Goal: Information Seeking & Learning: Learn about a topic

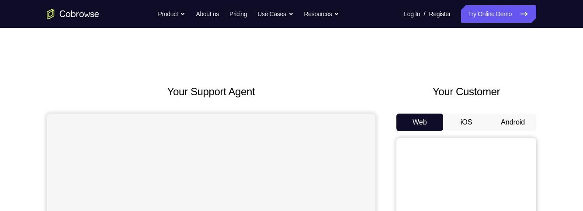
click at [509, 123] on button "Android" at bounding box center [512, 122] width 47 height 17
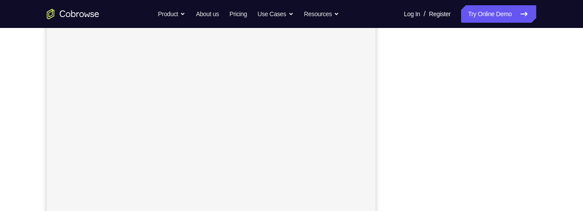
scroll to position [146, 0]
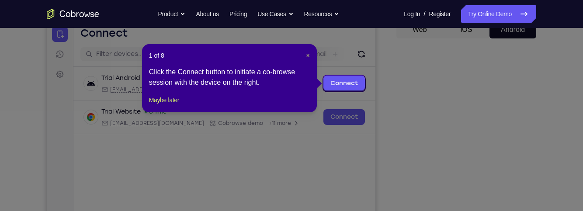
scroll to position [92, 0]
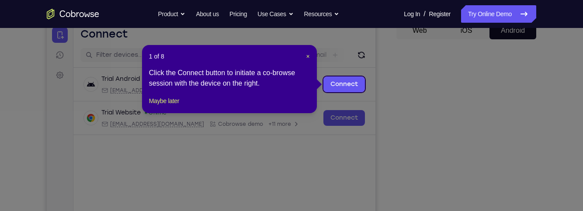
click at [395, 127] on icon at bounding box center [291, 105] width 583 height 211
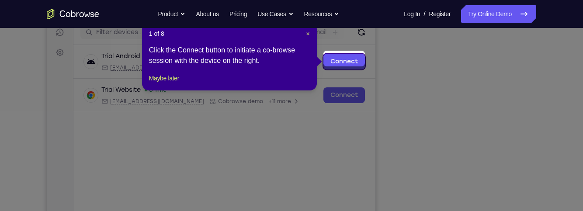
scroll to position [118, 0]
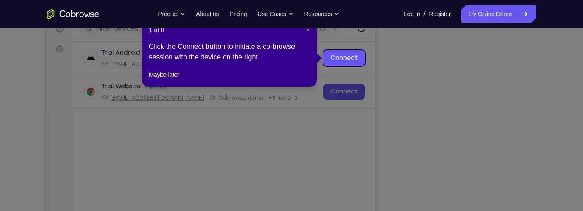
click at [306, 31] on span "×" at bounding box center [307, 30] width 3 height 7
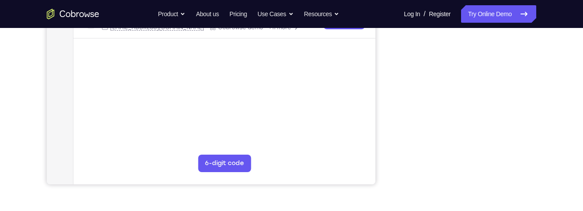
scroll to position [233, 0]
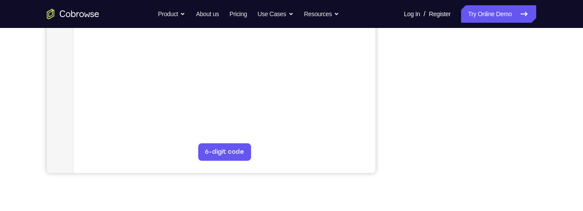
click at [383, 184] on div "Your Support Agent Your Customer Web iOS Android Next Steps We’d be happy to gi…" at bounding box center [291, 83] width 559 height 576
